Goal: Transaction & Acquisition: Purchase product/service

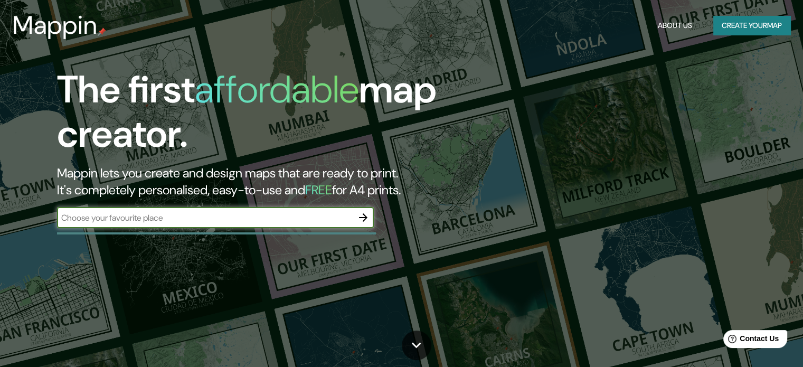
click at [262, 212] on input "text" at bounding box center [205, 218] width 296 height 12
type input "s"
type input "estambul"
click at [365, 220] on icon "button" at bounding box center [363, 217] width 13 height 13
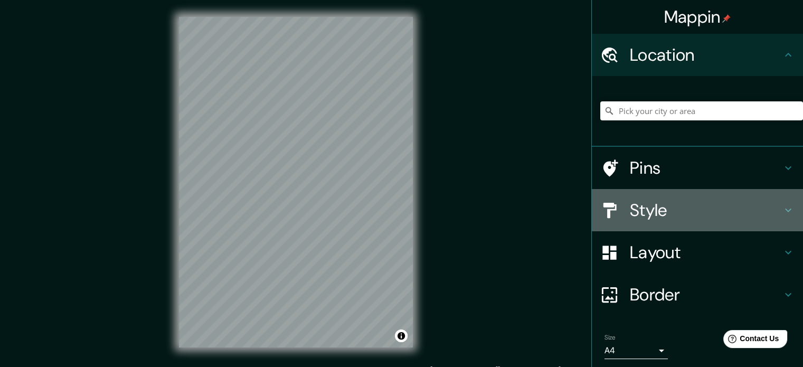
click at [724, 217] on h4 "Style" at bounding box center [706, 210] width 152 height 21
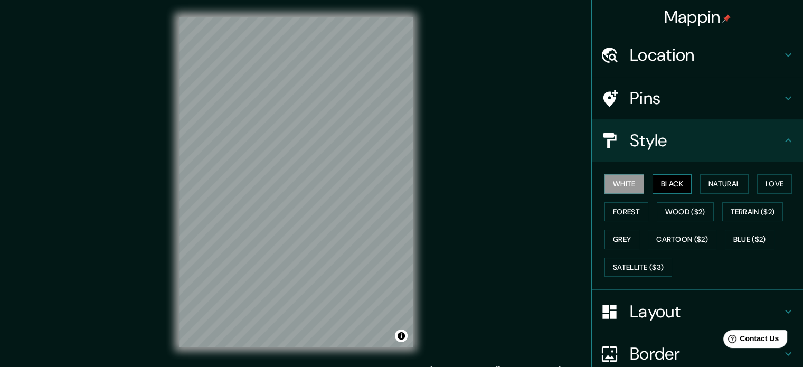
click at [657, 179] on button "Black" at bounding box center [673, 184] width 40 height 20
click at [716, 189] on button "Natural" at bounding box center [724, 184] width 49 height 20
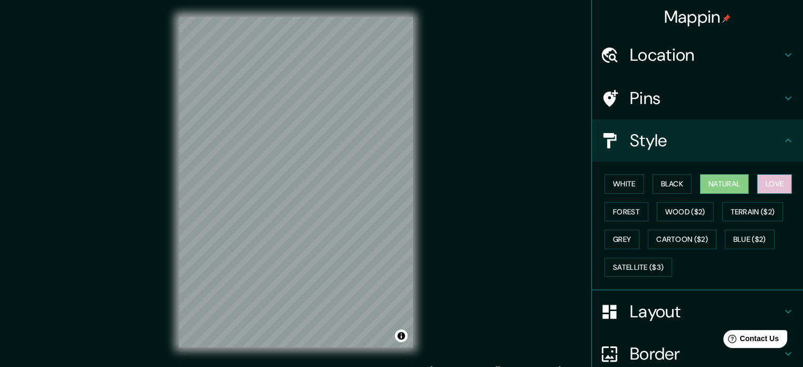
click at [760, 185] on button "Love" at bounding box center [774, 184] width 35 height 20
click at [616, 210] on button "Forest" at bounding box center [627, 212] width 44 height 20
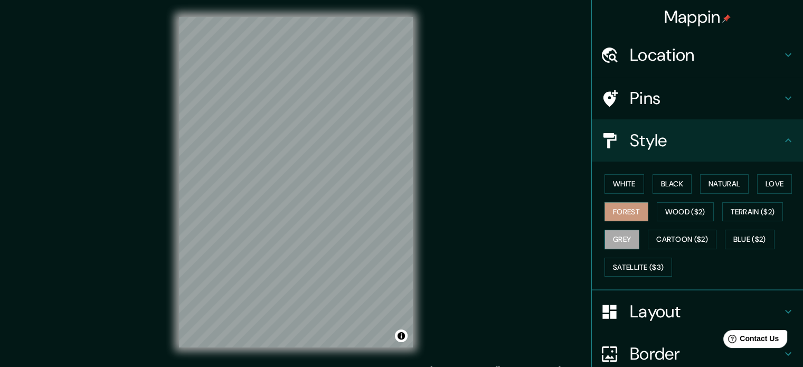
click at [607, 237] on button "Grey" at bounding box center [622, 240] width 35 height 20
click at [669, 185] on button "Black" at bounding box center [673, 184] width 40 height 20
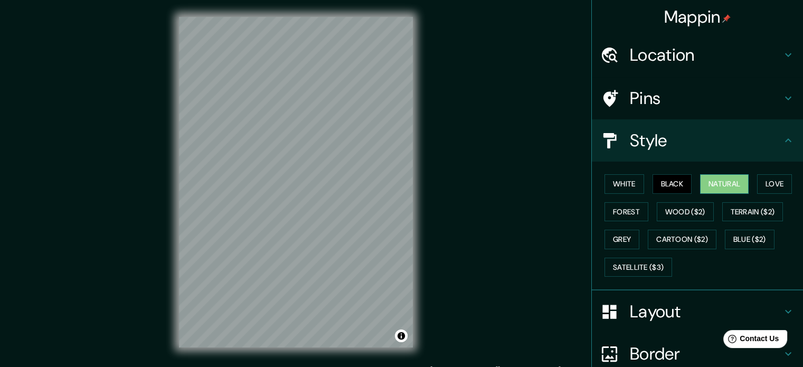
click at [716, 181] on button "Natural" at bounding box center [724, 184] width 49 height 20
click at [694, 211] on button "Wood ($2)" at bounding box center [685, 212] width 57 height 20
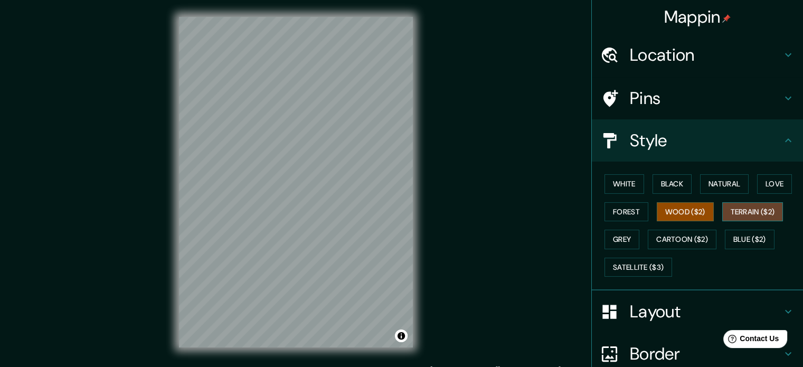
click at [737, 208] on button "Terrain ($2)" at bounding box center [753, 212] width 61 height 20
click at [123, 111] on div "Mappin Location Pins Style White Black Natural Love Forest Wood ($2) Terrain ($…" at bounding box center [401, 190] width 803 height 381
click at [628, 188] on button "White" at bounding box center [625, 184] width 40 height 20
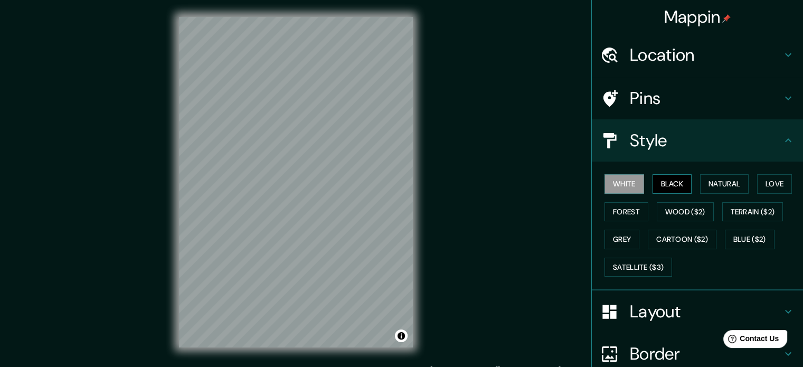
click at [668, 186] on button "Black" at bounding box center [673, 184] width 40 height 20
click at [725, 182] on button "Natural" at bounding box center [724, 184] width 49 height 20
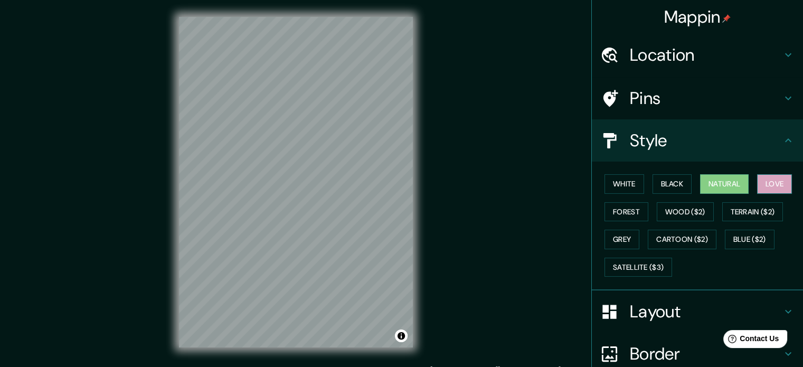
click at [773, 188] on button "Love" at bounding box center [774, 184] width 35 height 20
click at [611, 240] on button "Grey" at bounding box center [622, 240] width 35 height 20
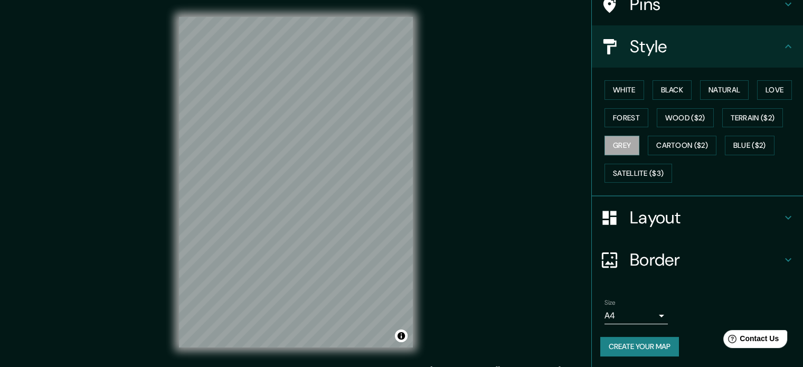
click at [643, 218] on h4 "Layout" at bounding box center [706, 217] width 152 height 21
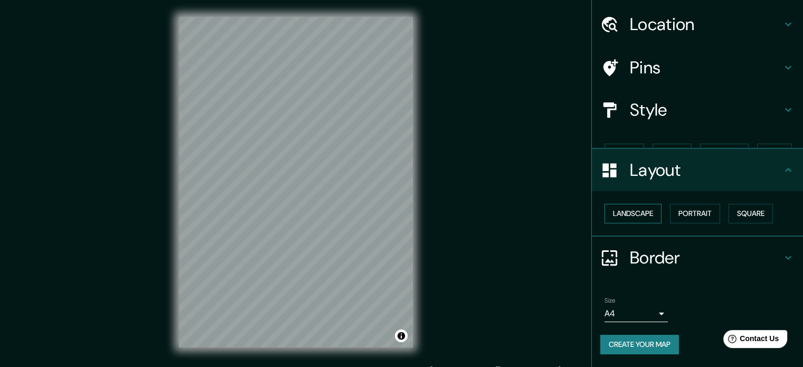
scroll to position [12, 0]
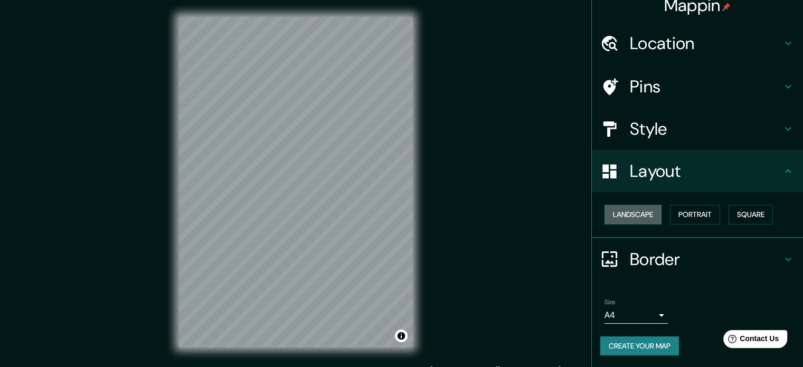
click at [641, 217] on button "Landscape" at bounding box center [633, 215] width 57 height 20
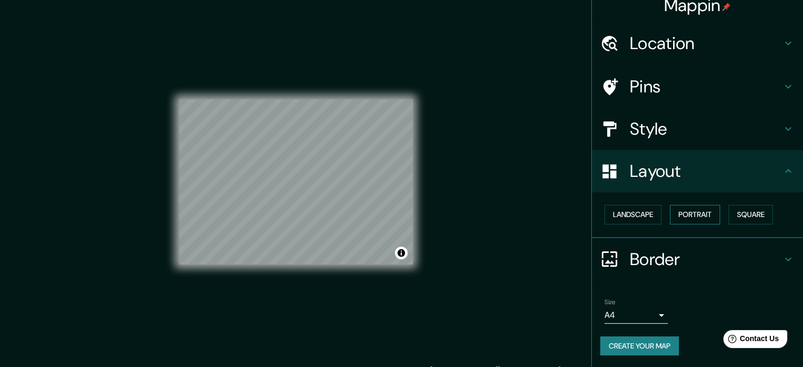
click at [674, 213] on button "Portrait" at bounding box center [695, 215] width 50 height 20
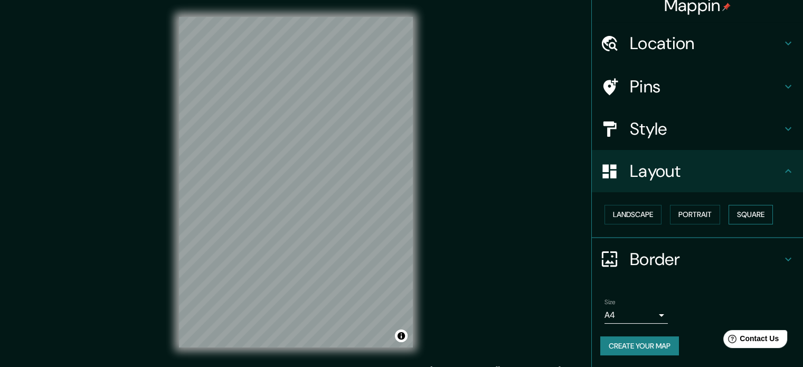
click at [749, 215] on button "Square" at bounding box center [751, 215] width 44 height 20
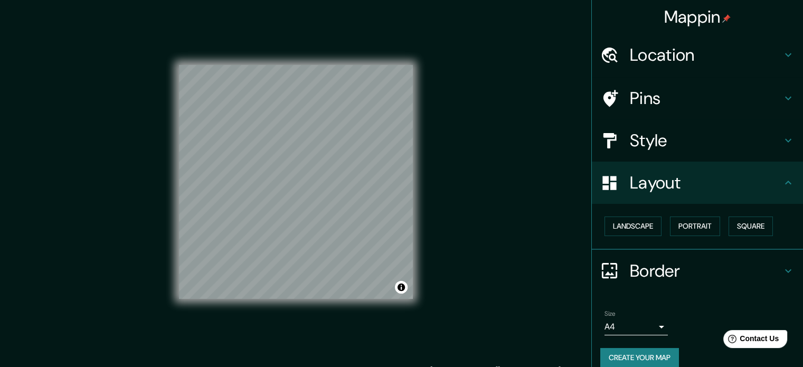
scroll to position [0, 0]
